Goal: Information Seeking & Learning: Understand process/instructions

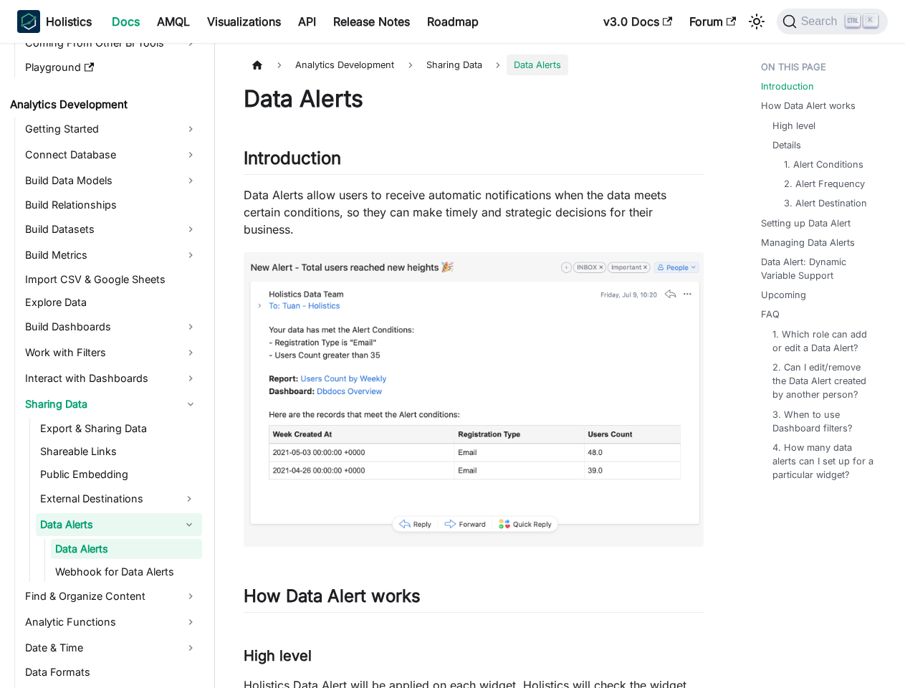
click at [452, 344] on img at bounding box center [474, 399] width 460 height 294
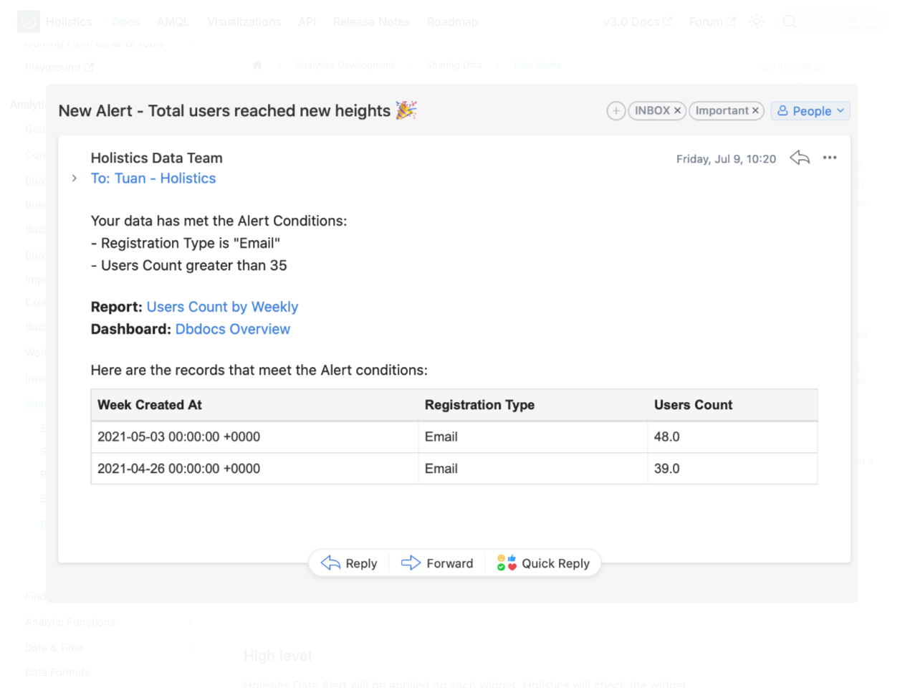
click at [757, 22] on div at bounding box center [452, 344] width 905 height 688
click at [832, 22] on div at bounding box center [452, 344] width 905 height 688
click at [111, 43] on div at bounding box center [452, 344] width 905 height 688
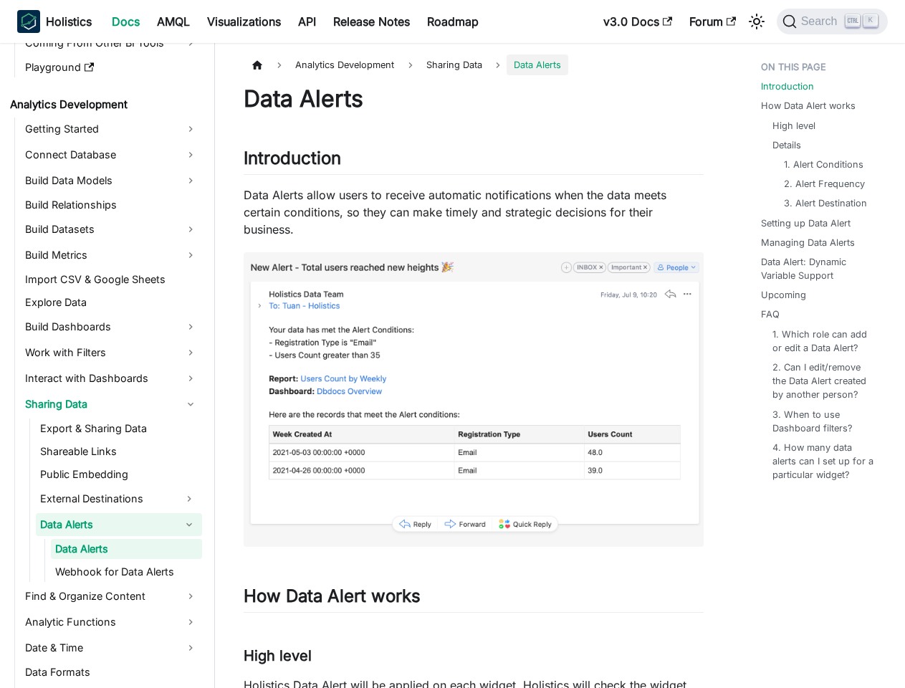
click at [244, 252] on img at bounding box center [474, 399] width 460 height 294
click at [111, 129] on div at bounding box center [452, 344] width 905 height 688
click at [111, 155] on link "Connect Database" at bounding box center [111, 154] width 181 height 23
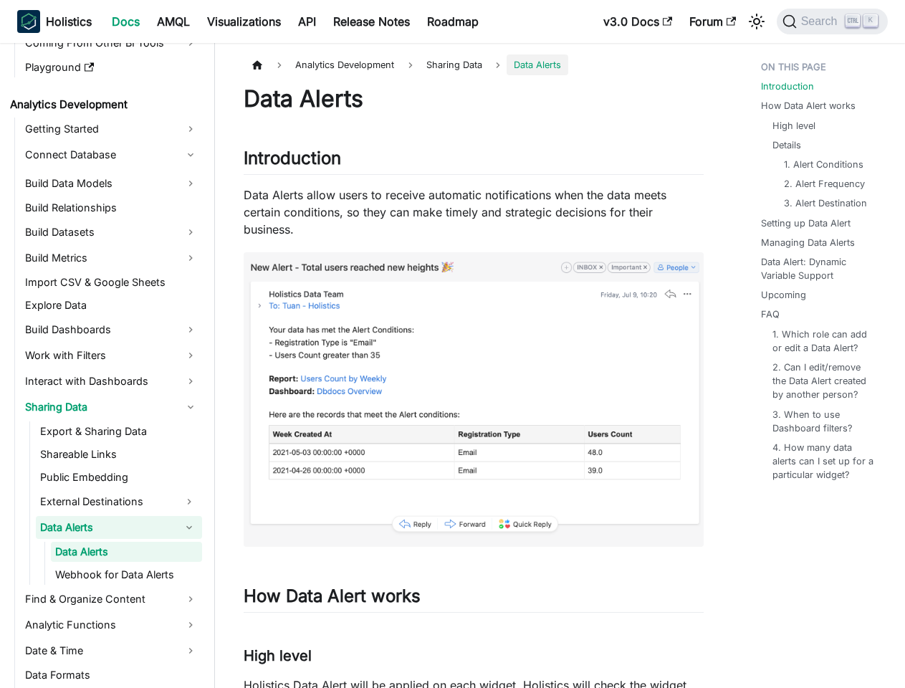
click at [111, 181] on link "Build Data Models" at bounding box center [111, 183] width 181 height 23
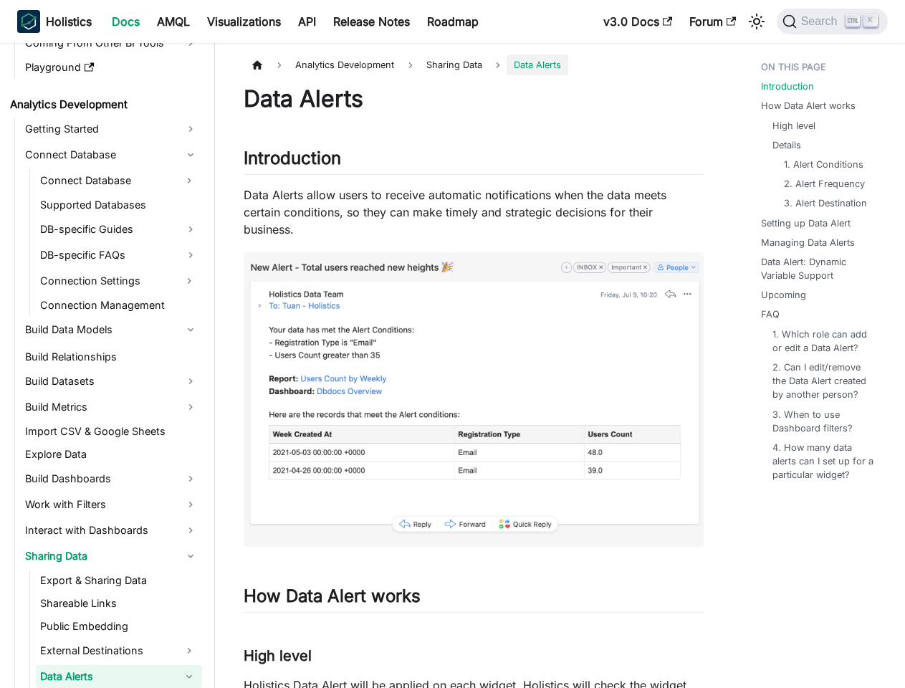
click at [111, 370] on link "Build Datasets" at bounding box center [111, 381] width 181 height 23
